Goal: Information Seeking & Learning: Learn about a topic

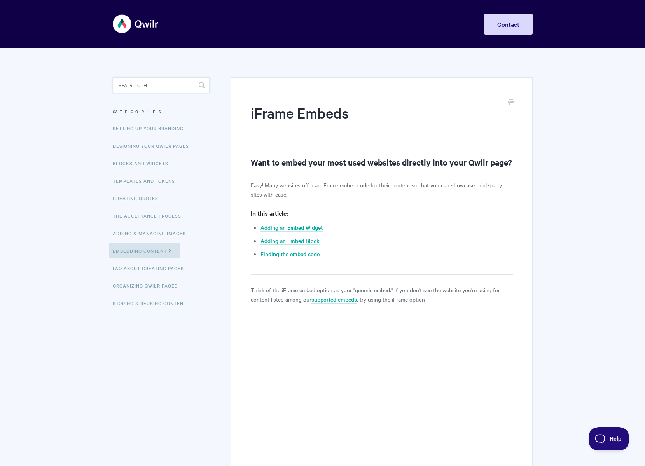
click at [153, 86] on input "Search" at bounding box center [161, 85] width 97 height 16
type input "gif"
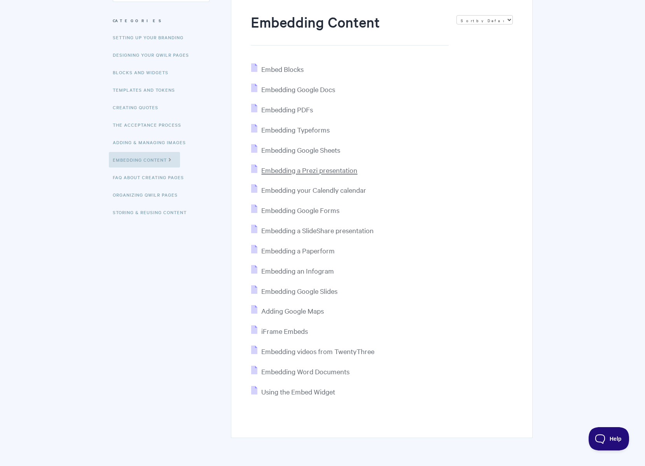
scroll to position [118, 0]
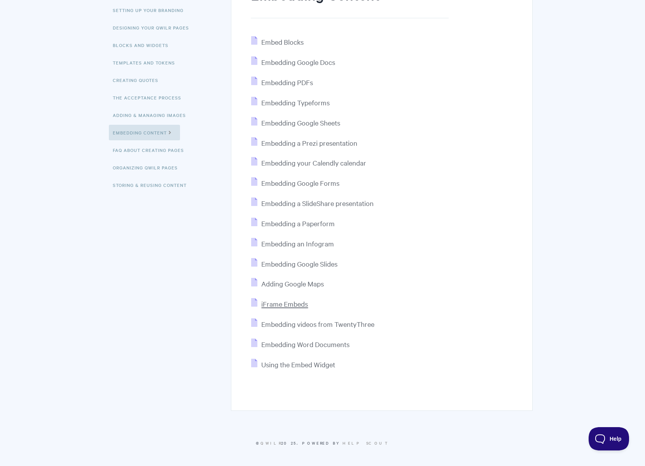
click at [290, 305] on span "iFrame Embeds" at bounding box center [284, 303] width 47 height 9
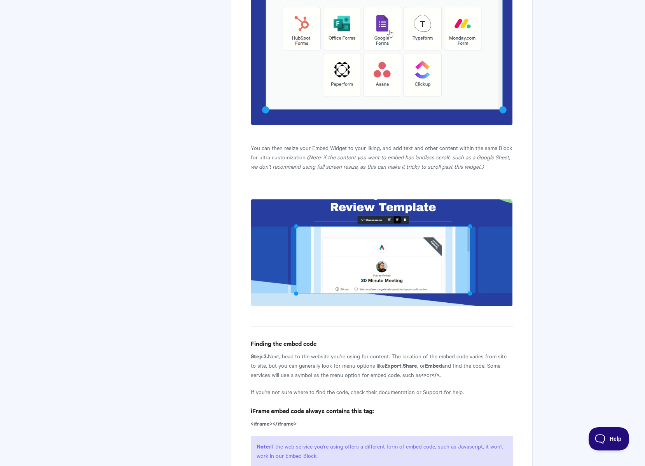
scroll to position [781, 0]
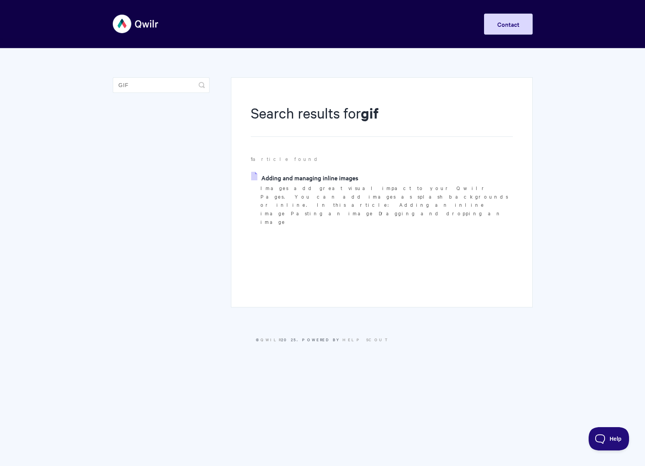
click at [300, 178] on link "Adding and managing inline images" at bounding box center [304, 178] width 107 height 12
